Goal: Task Accomplishment & Management: Manage account settings

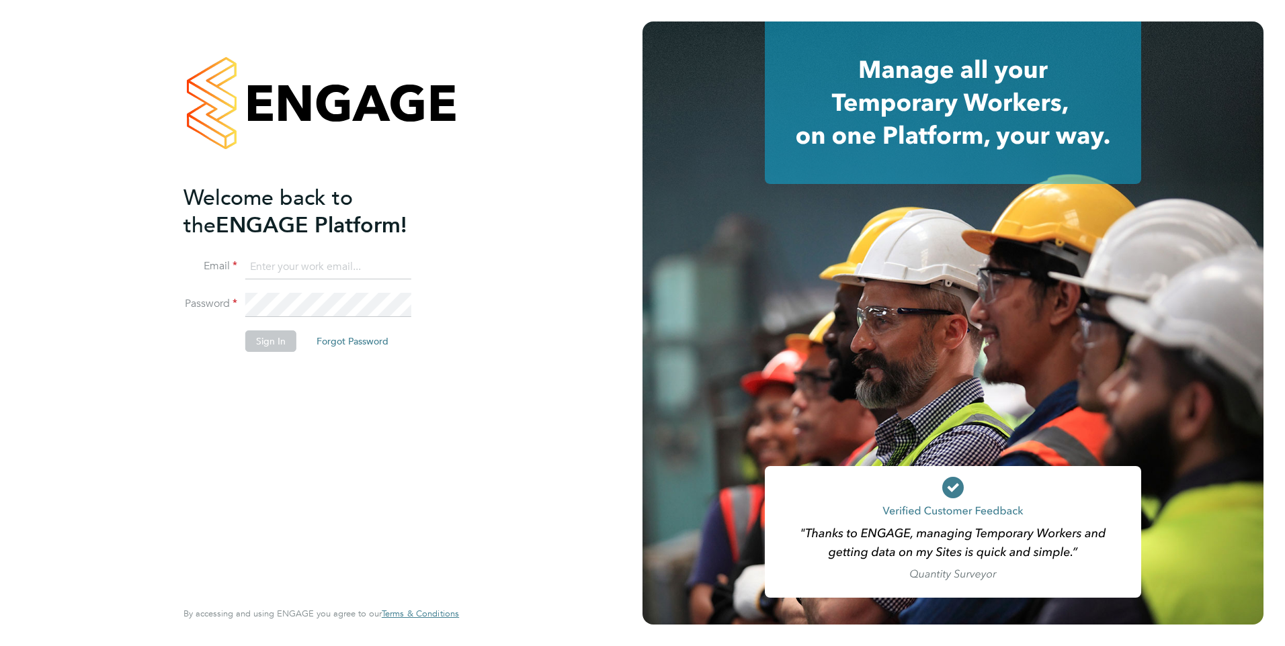
type input "evelyn.chronicle@ncclondon.ac.uk"
click at [269, 346] on button "Sign In" at bounding box center [270, 342] width 51 height 22
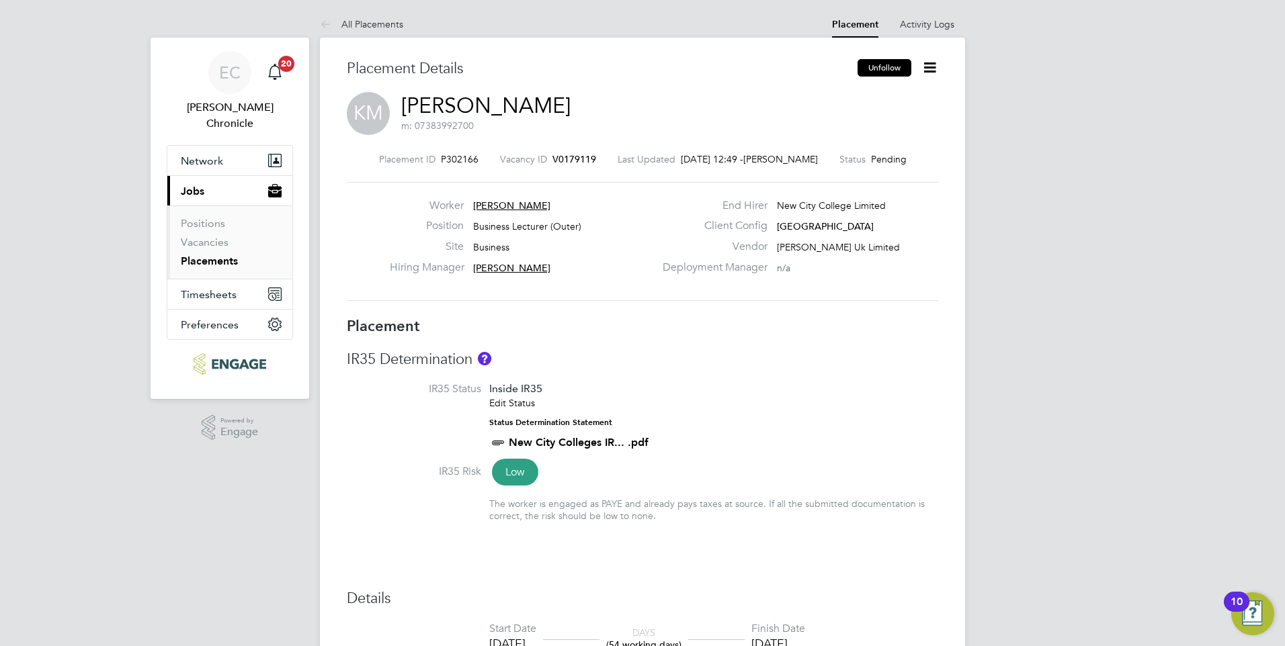
click at [882, 66] on button "Unfollow" at bounding box center [885, 67] width 54 height 17
